Goal: Task Accomplishment & Management: Use online tool/utility

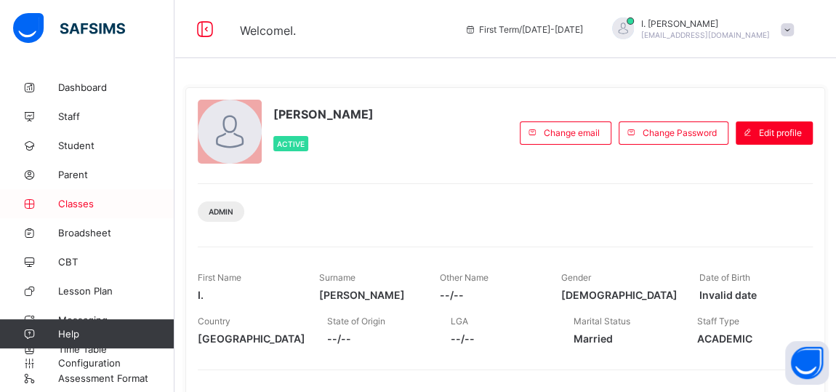
click at [73, 203] on span "Classes" at bounding box center [116, 204] width 116 height 12
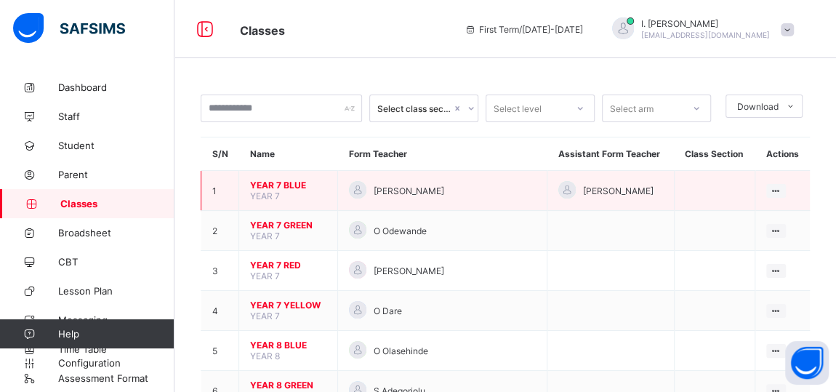
click at [265, 184] on span "YEAR 7 BLUE" at bounding box center [288, 185] width 76 height 11
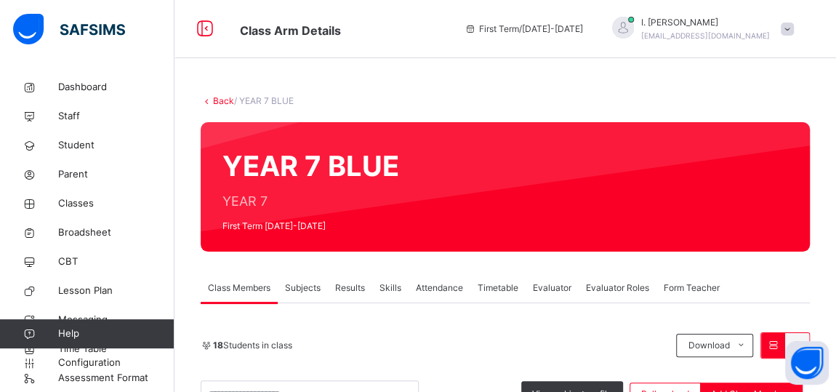
click at [306, 288] on span "Subjects" at bounding box center [303, 287] width 36 height 13
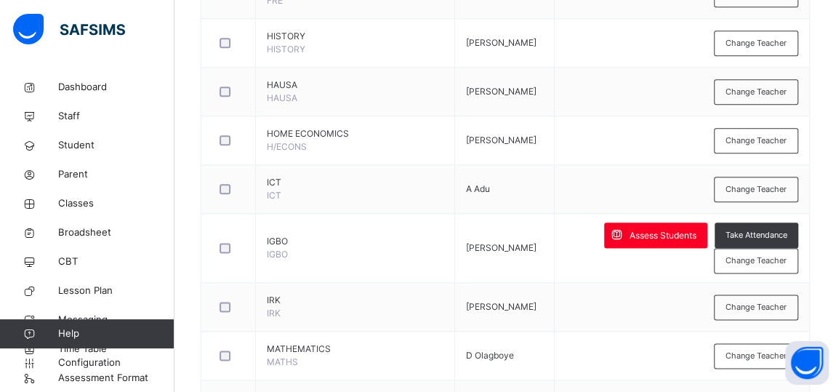
scroll to position [890, 0]
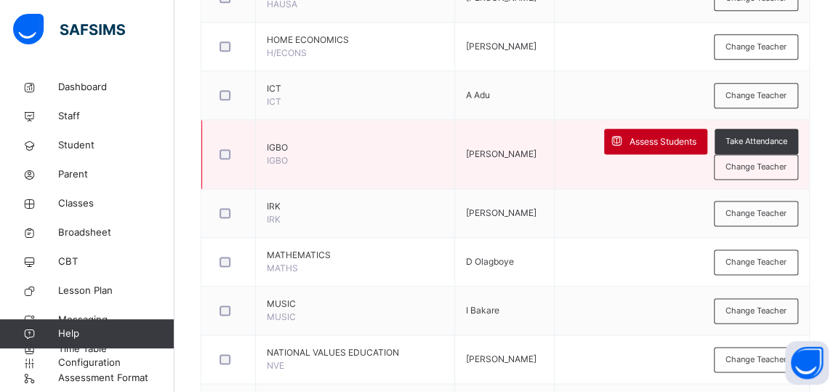
click at [680, 135] on span "Assess Students" at bounding box center [663, 141] width 67 height 13
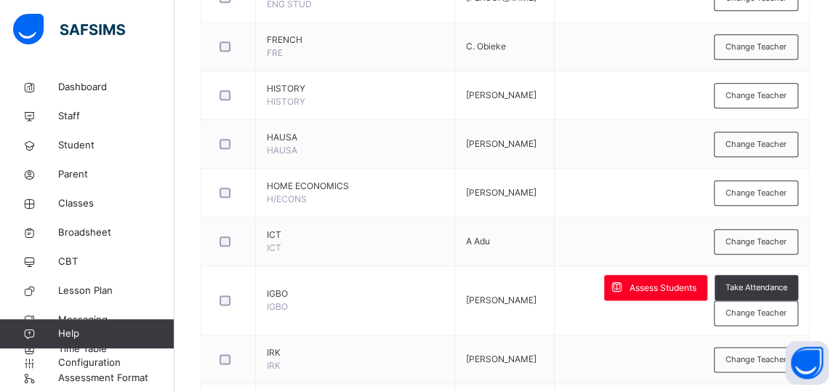
scroll to position [740, 0]
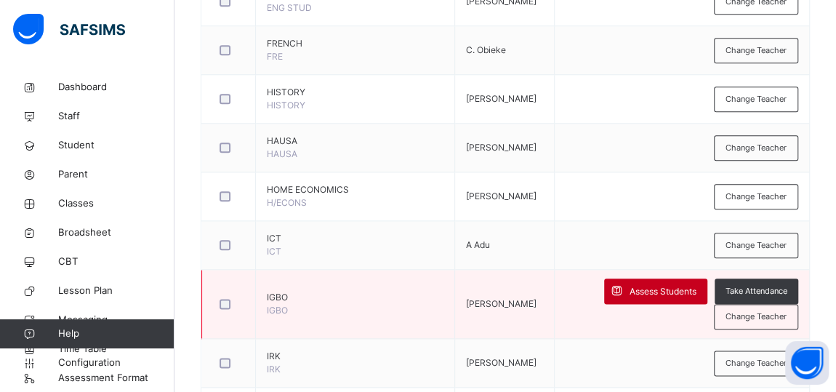
click at [644, 286] on span "Assess Students" at bounding box center [663, 291] width 67 height 13
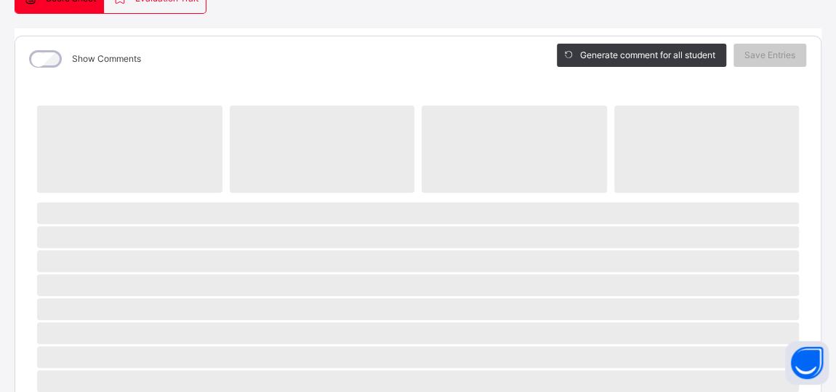
scroll to position [0, 0]
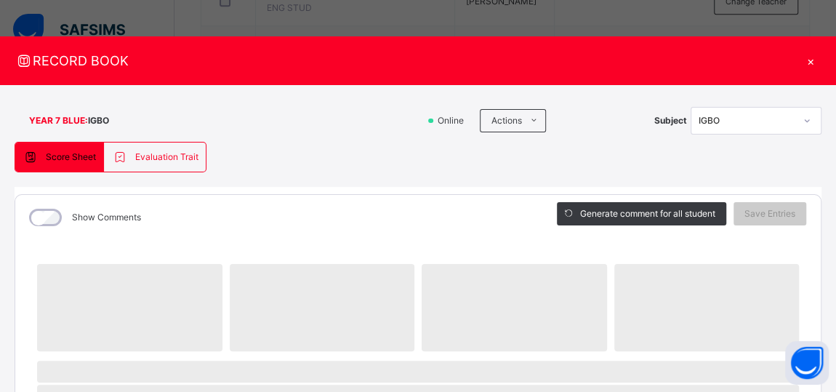
click at [800, 60] on div "×" at bounding box center [811, 61] width 22 height 20
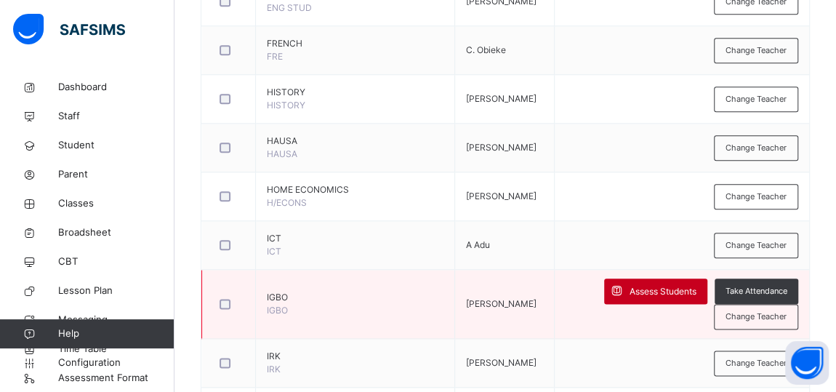
click at [630, 285] on span at bounding box center [616, 290] width 25 height 25
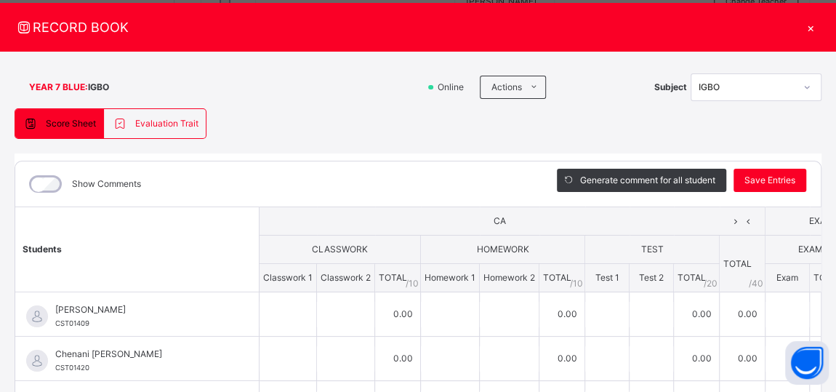
scroll to position [23, 0]
